Goal: Check status

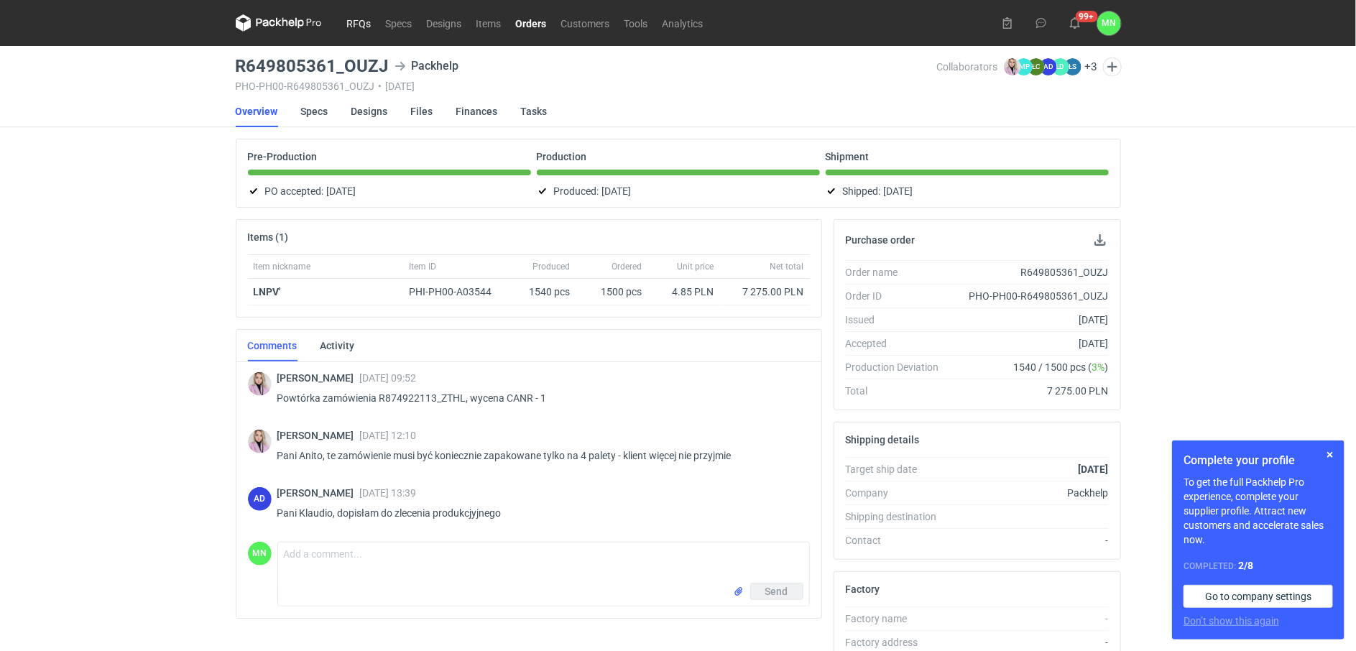
click at [369, 22] on link "RFQs" at bounding box center [359, 22] width 39 height 17
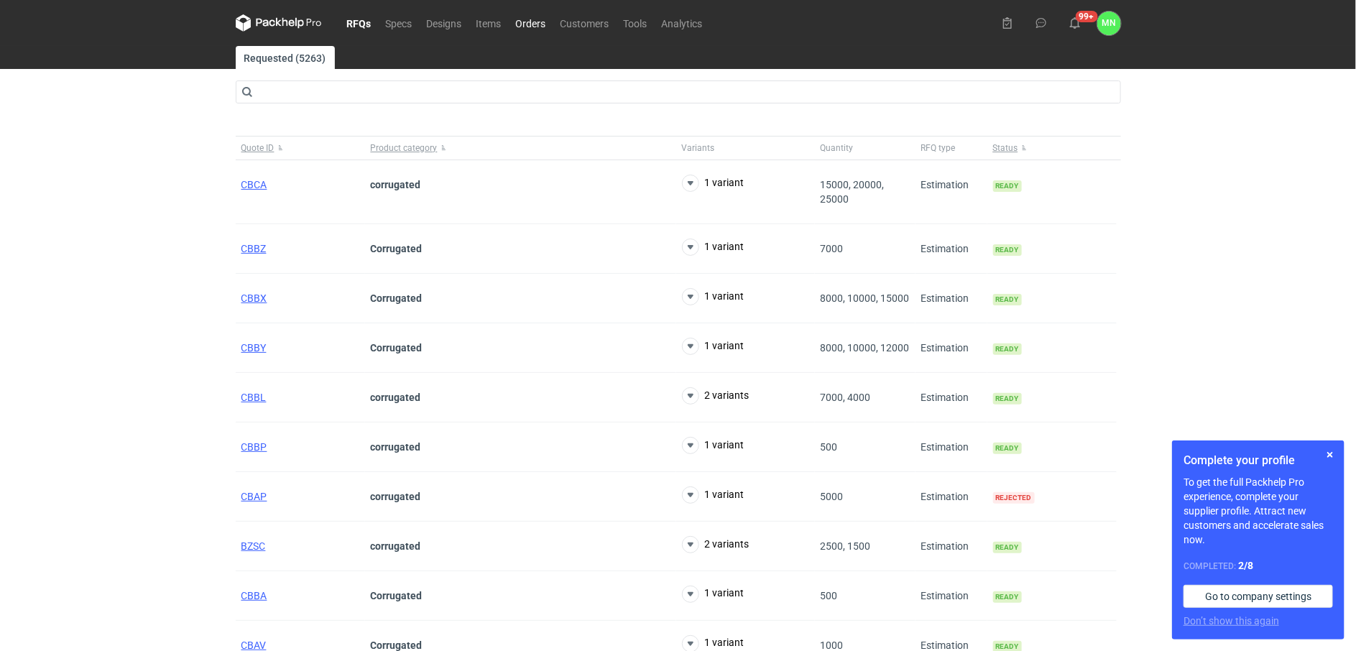
click at [524, 23] on link "Orders" at bounding box center [531, 22] width 45 height 17
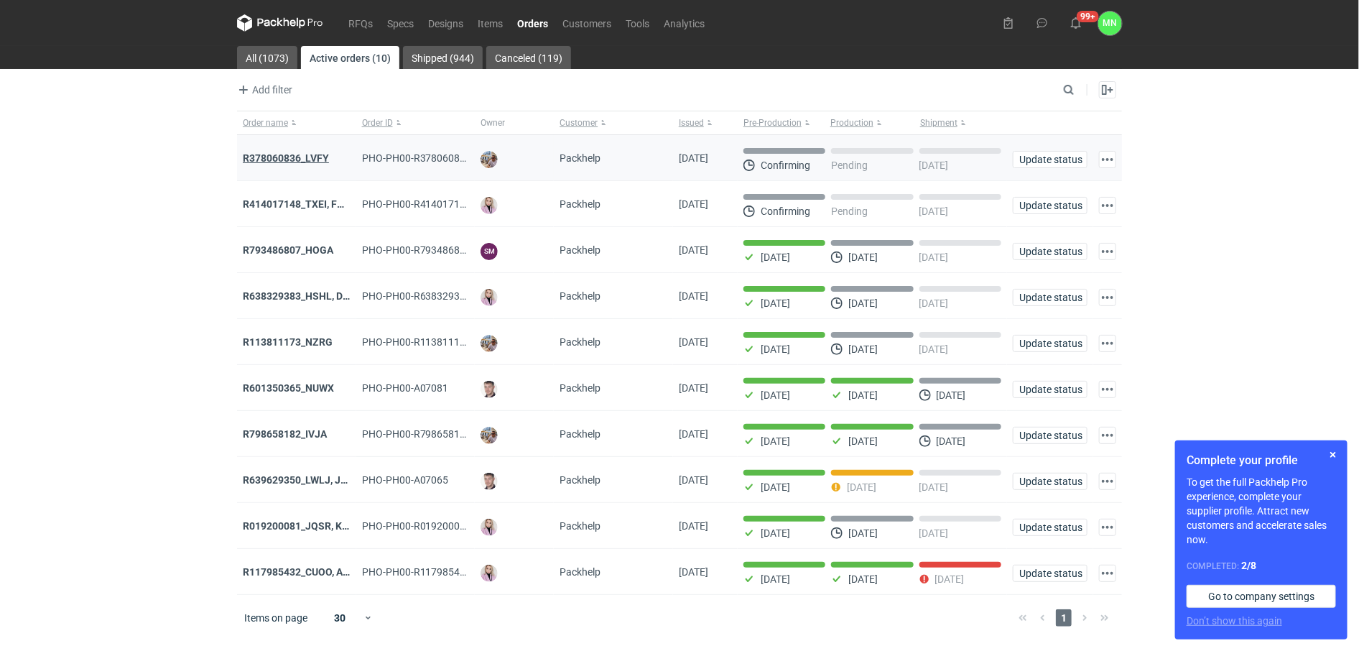
click at [320, 154] on strong "R378060836_LVFY" at bounding box center [286, 157] width 86 height 11
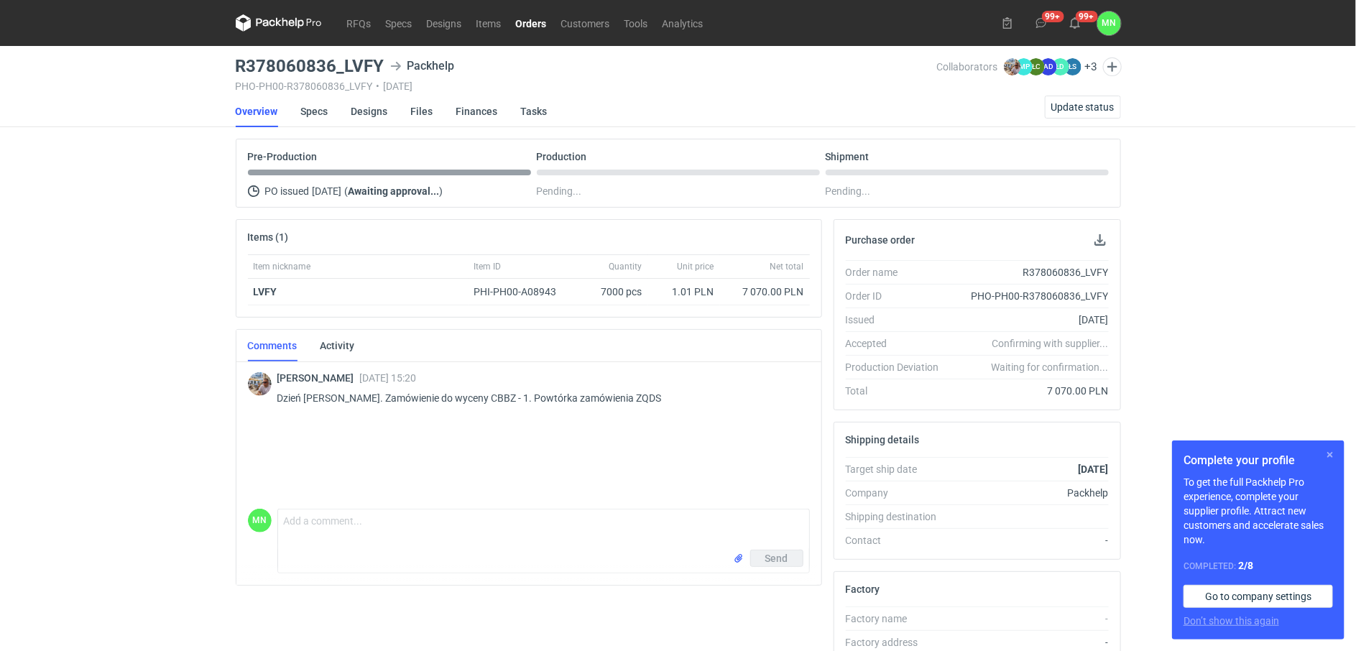
click at [1329, 450] on button "button" at bounding box center [1329, 454] width 17 height 17
